Goal: Check status: Check status

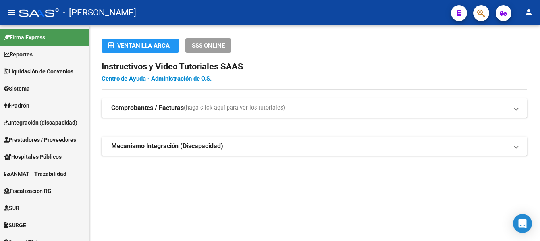
click at [482, 18] on span "button" at bounding box center [481, 13] width 8 height 16
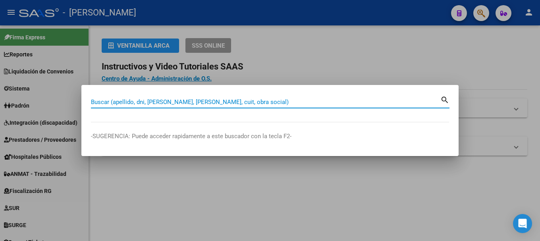
paste input "23384967469"
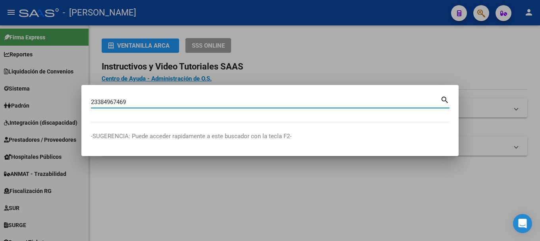
type input "23384967469"
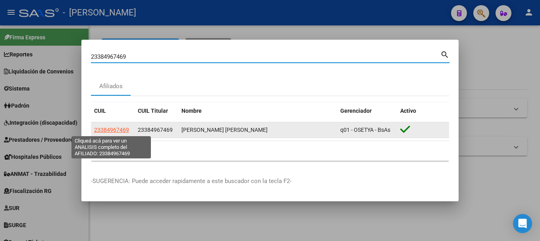
click at [121, 129] on span "23384967469" at bounding box center [111, 130] width 35 height 6
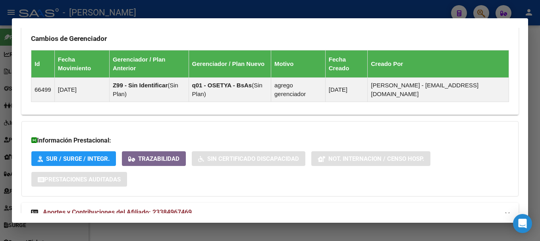
scroll to position [525, 0]
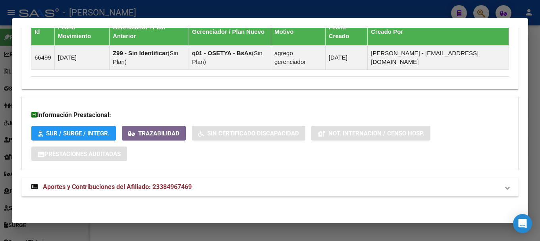
scroll to position [532, 0]
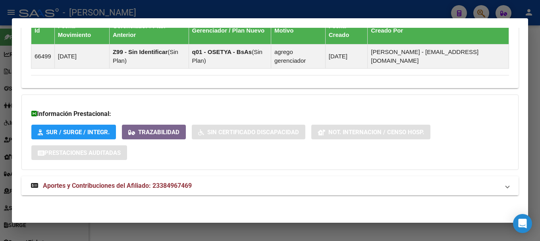
click at [210, 181] on mat-panel-title "Aportes y Contribuciones del Afiliado: 23384967469" at bounding box center [265, 186] width 468 height 10
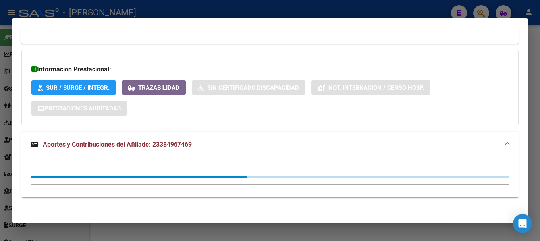
scroll to position [578, 0]
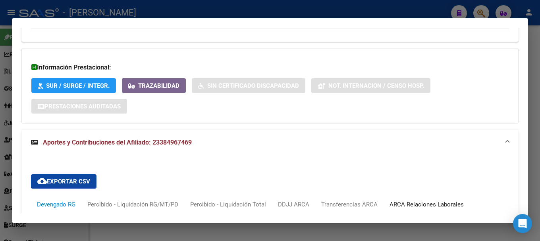
click at [426, 195] on div "ARCA Relaciones Laborales" at bounding box center [426, 204] width 86 height 19
